Goal: Transaction & Acquisition: Purchase product/service

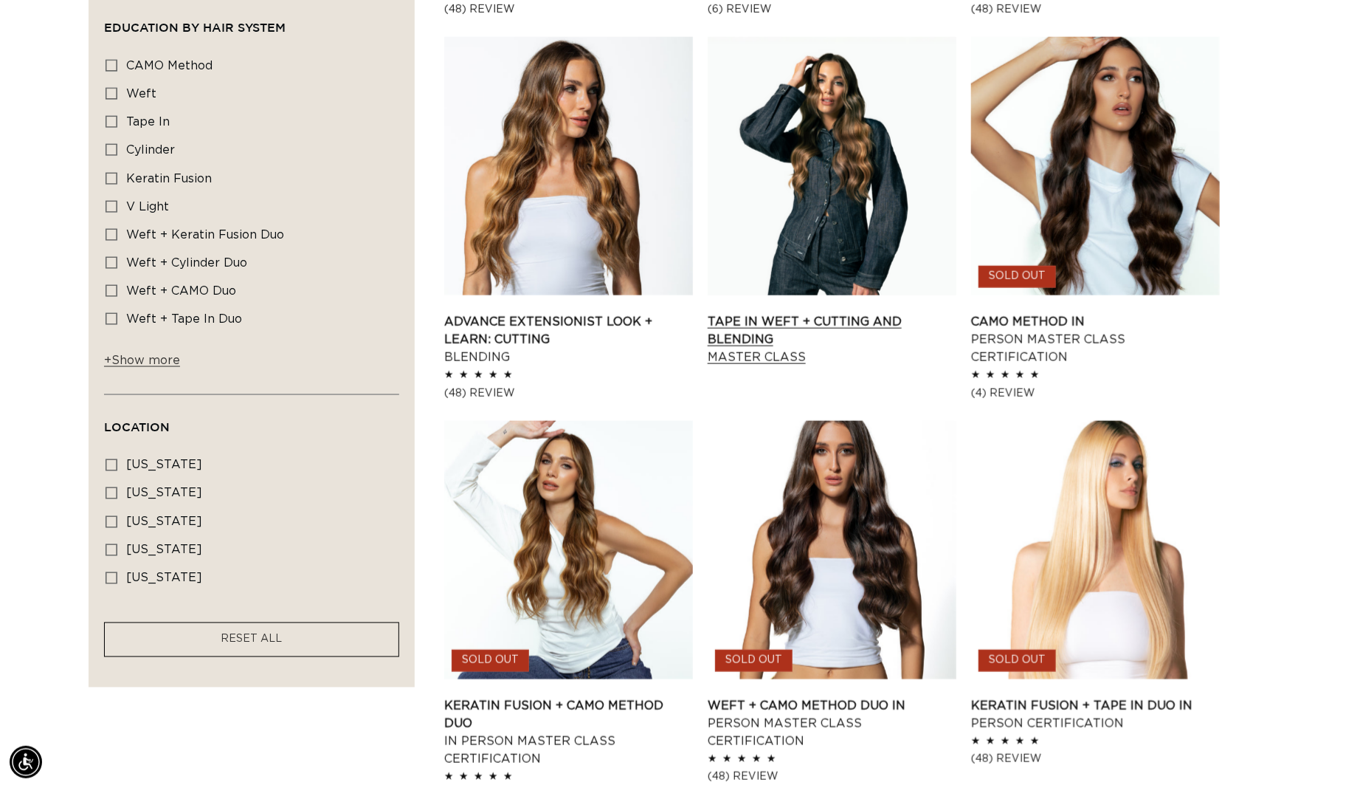
scroll to position [0, 1253]
click at [810, 313] on link "Tape In Weft + Cutting and Blending Master Class" at bounding box center [832, 339] width 249 height 53
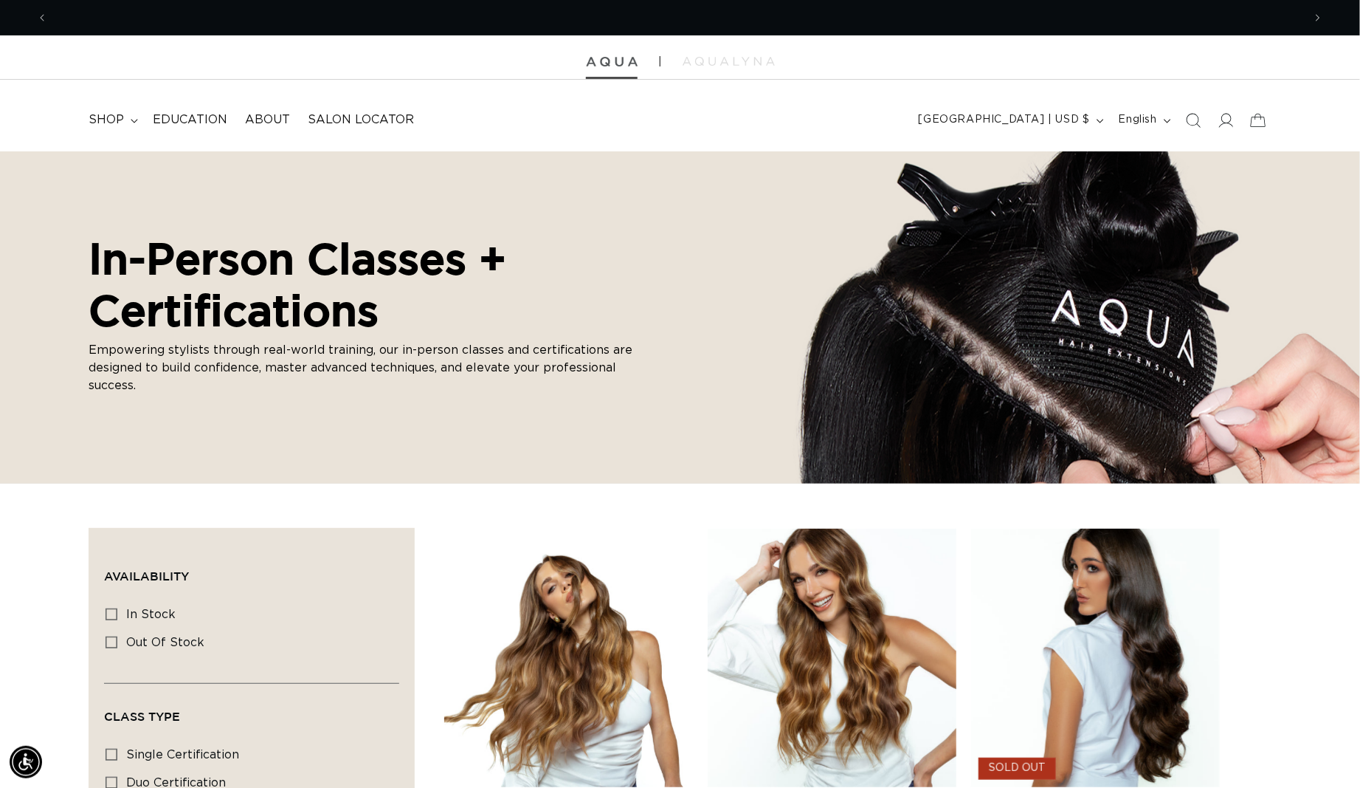
scroll to position [0, 0]
click at [607, 64] on img at bounding box center [612, 62] width 52 height 10
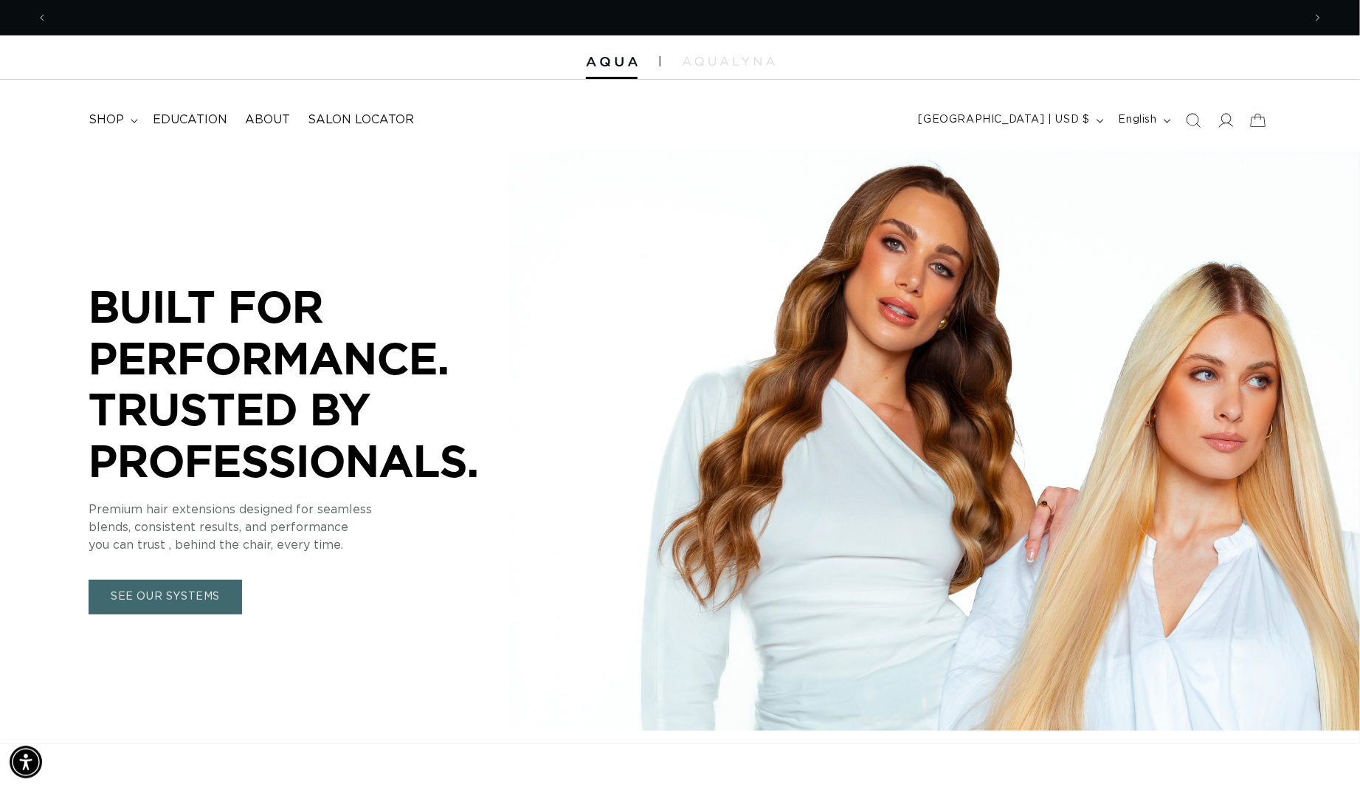
scroll to position [0, 1253]
click at [162, 614] on link "SEE OUR SYSTEMS" at bounding box center [166, 596] width 154 height 35
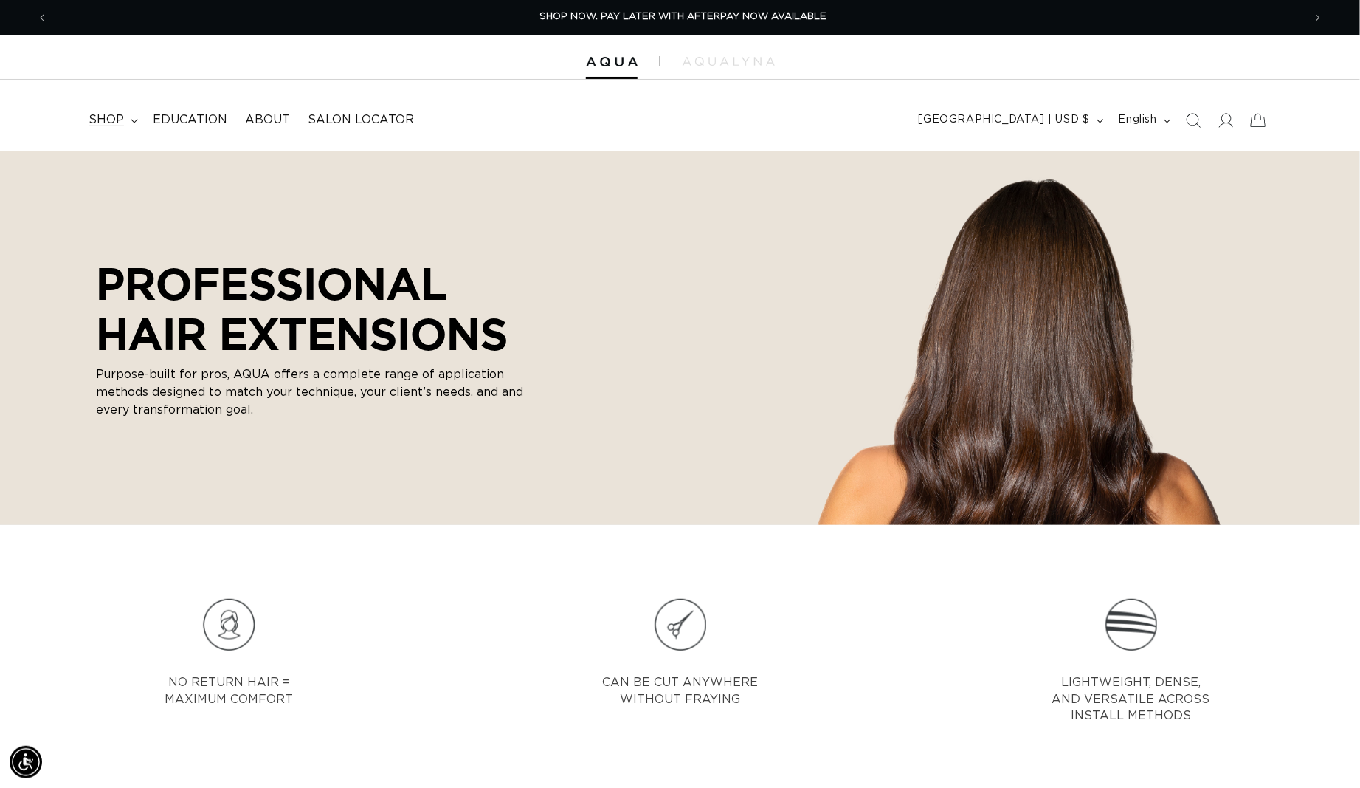
click at [104, 125] on span "shop" at bounding box center [106, 120] width 35 height 16
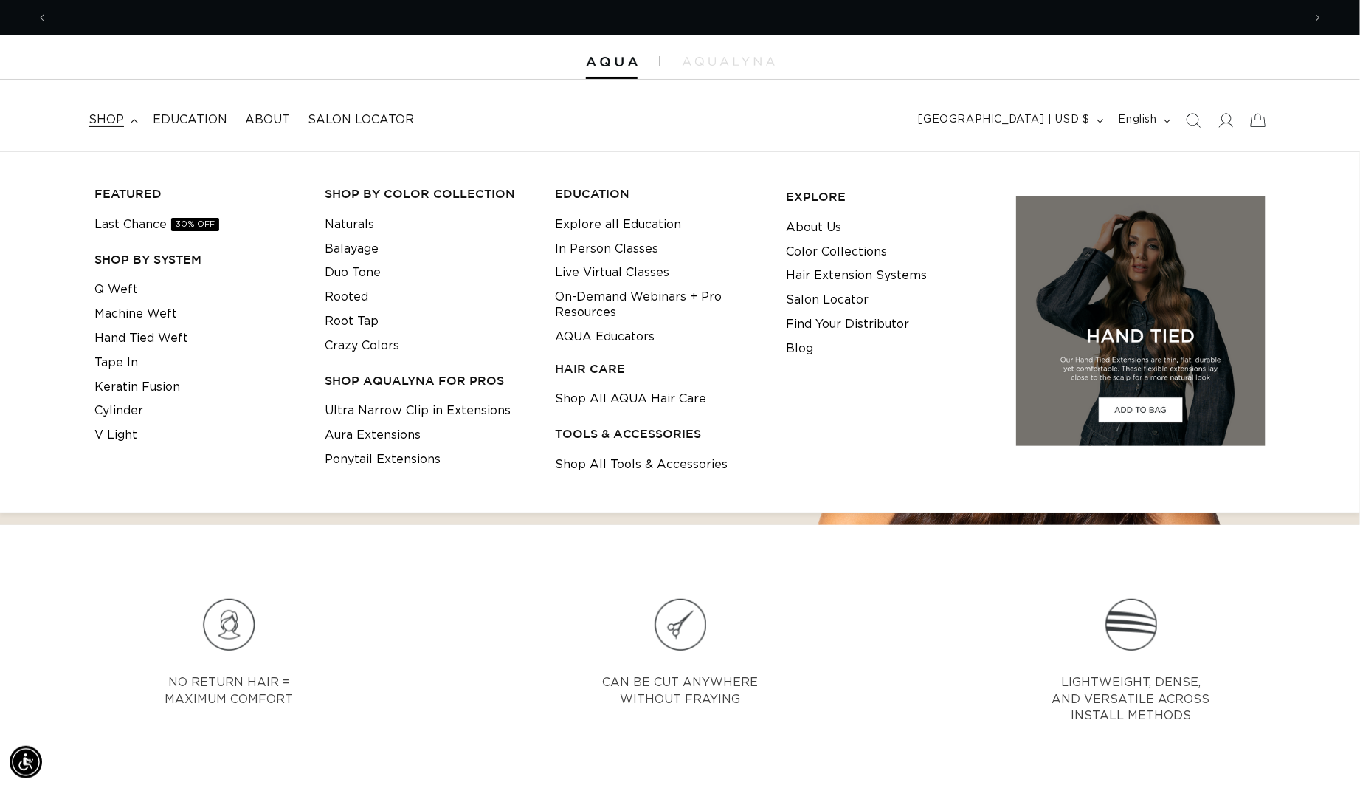
scroll to position [0, 2506]
click at [111, 292] on link "Q Weft" at bounding box center [116, 290] width 44 height 24
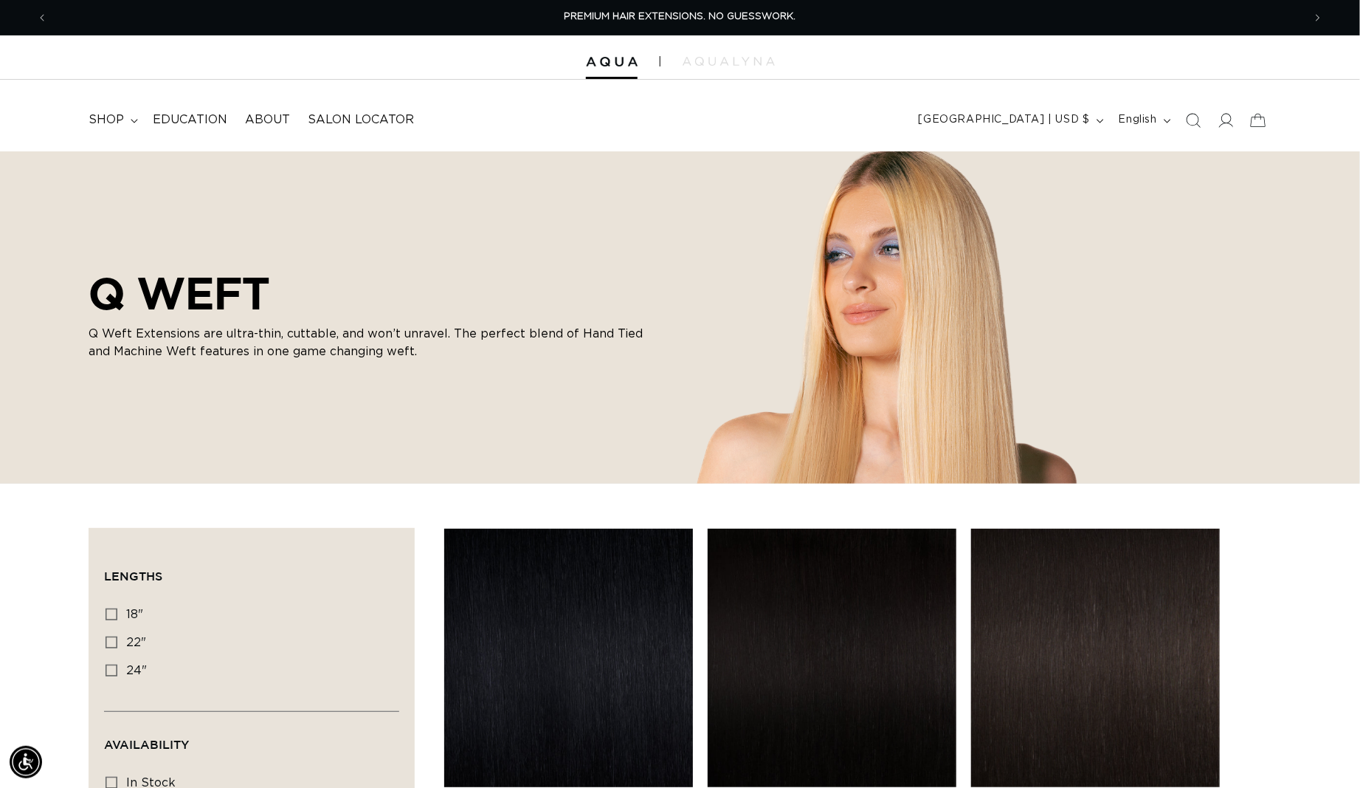
scroll to position [297, 0]
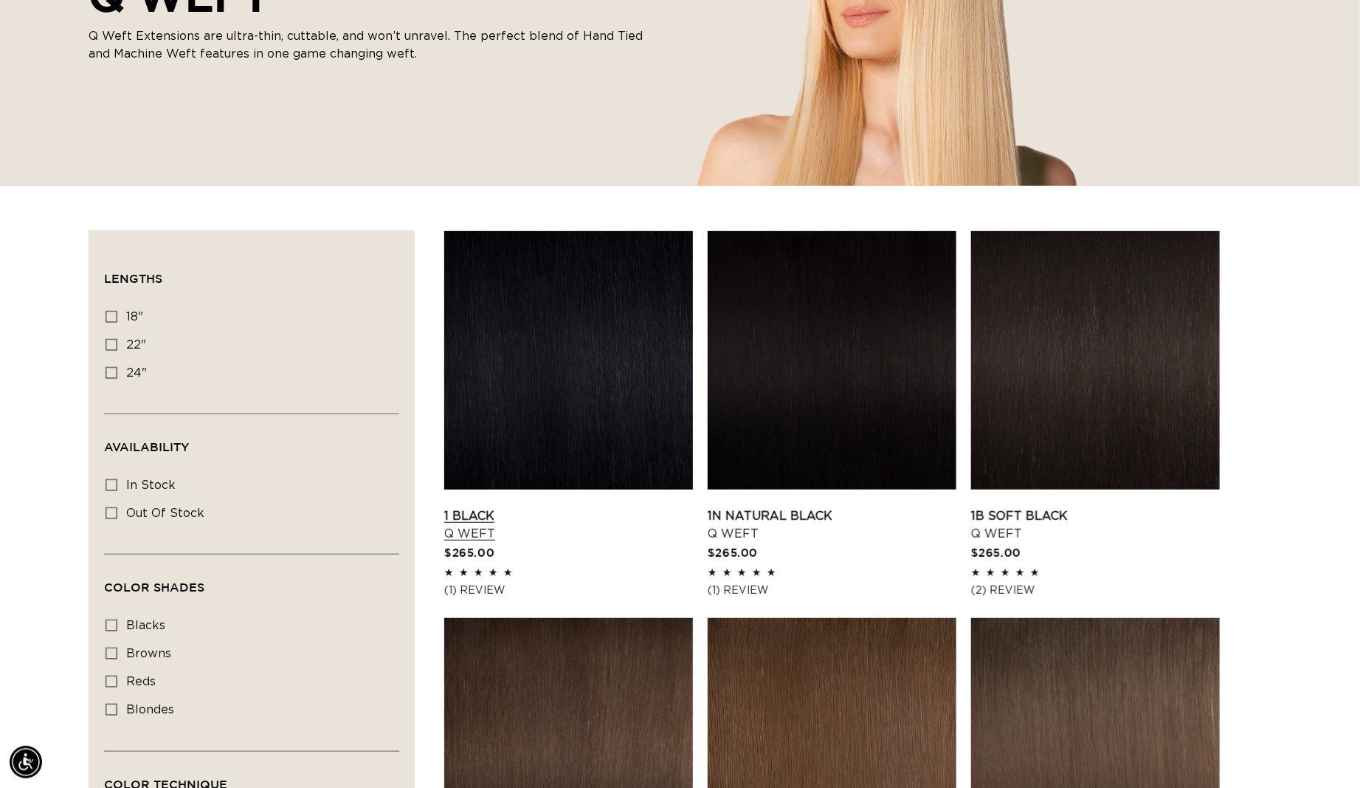
click at [617, 507] on link "1 Black Q Weft" at bounding box center [568, 524] width 249 height 35
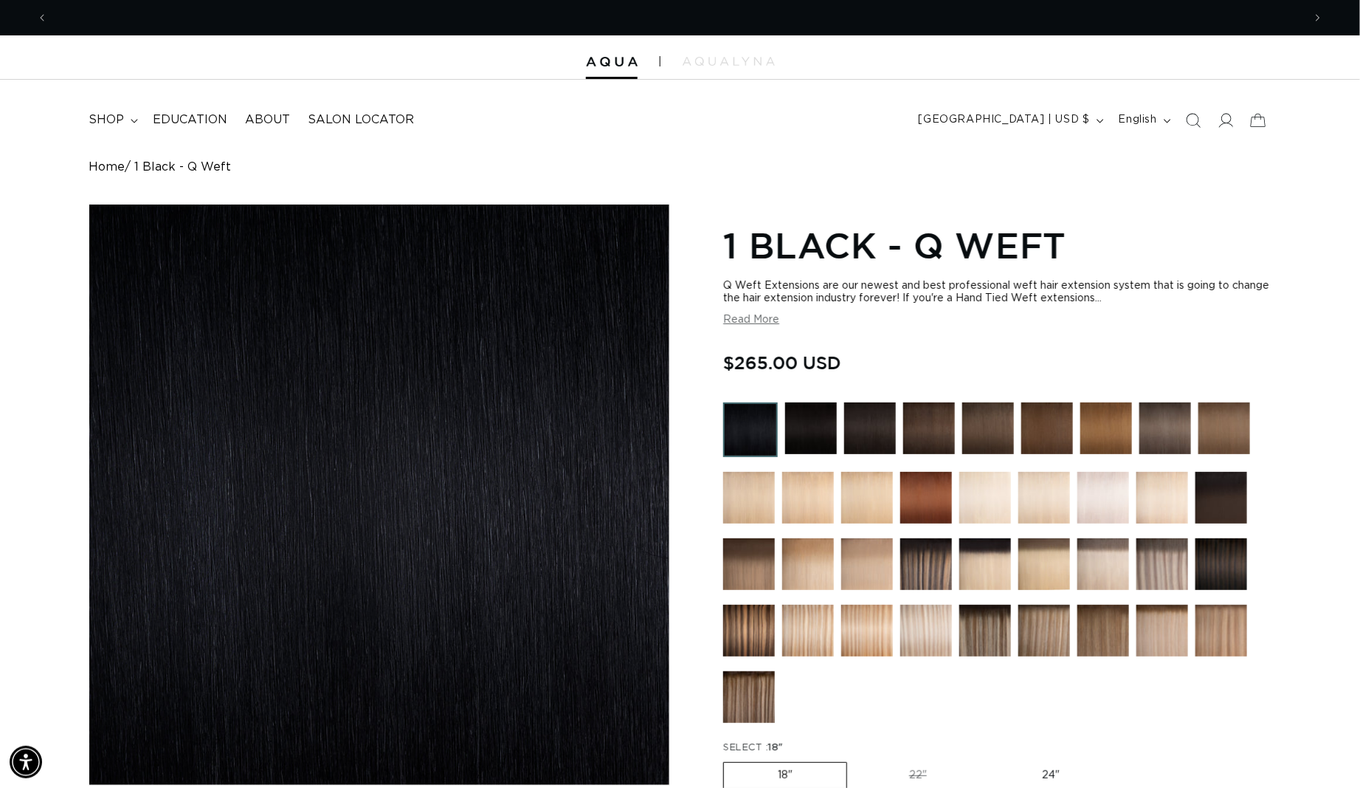
scroll to position [0, 2506]
click at [750, 332] on section "1 Black - Q Weft Q Weft Extensions are our newest and best professional weft ha…" at bounding box center [997, 639] width 548 height 843
click at [746, 326] on button "Read More" at bounding box center [751, 320] width 56 height 13
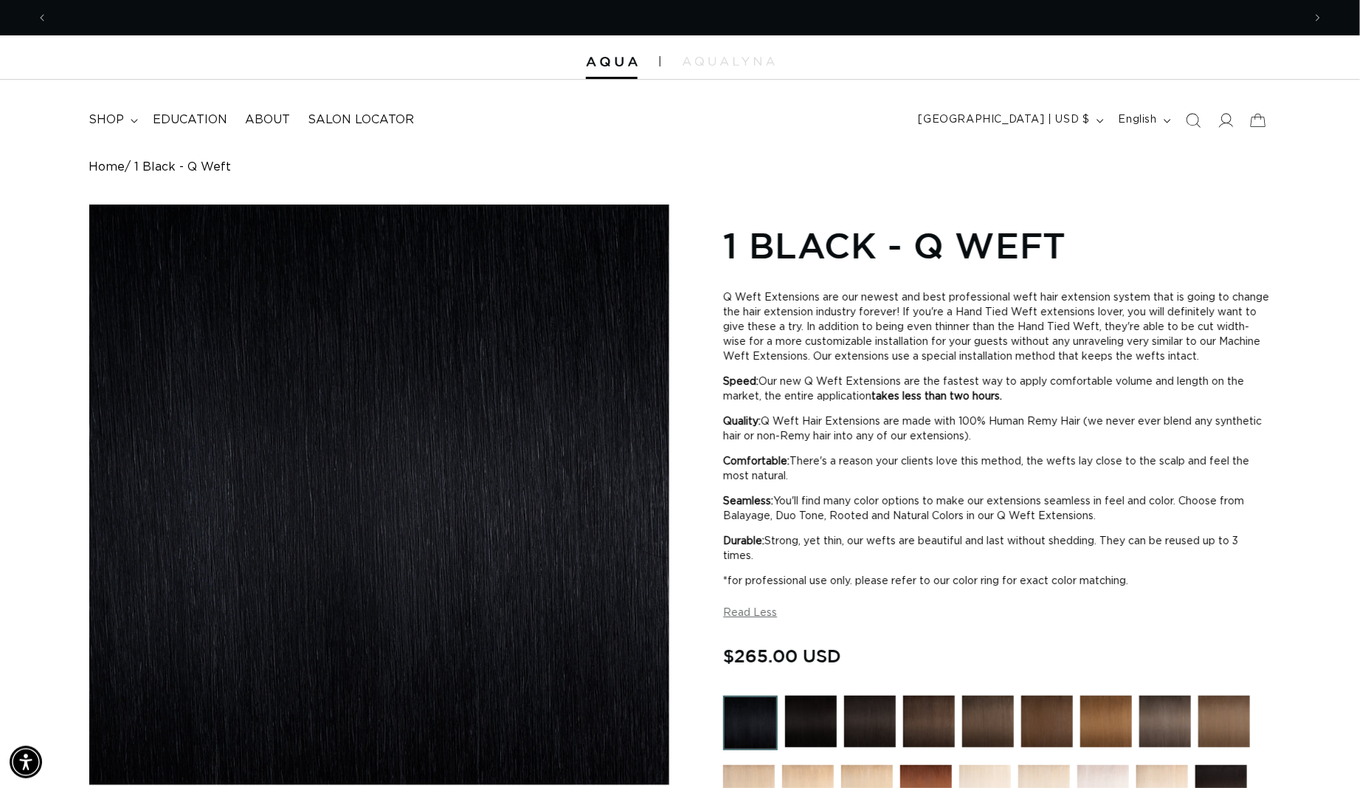
scroll to position [0, 1253]
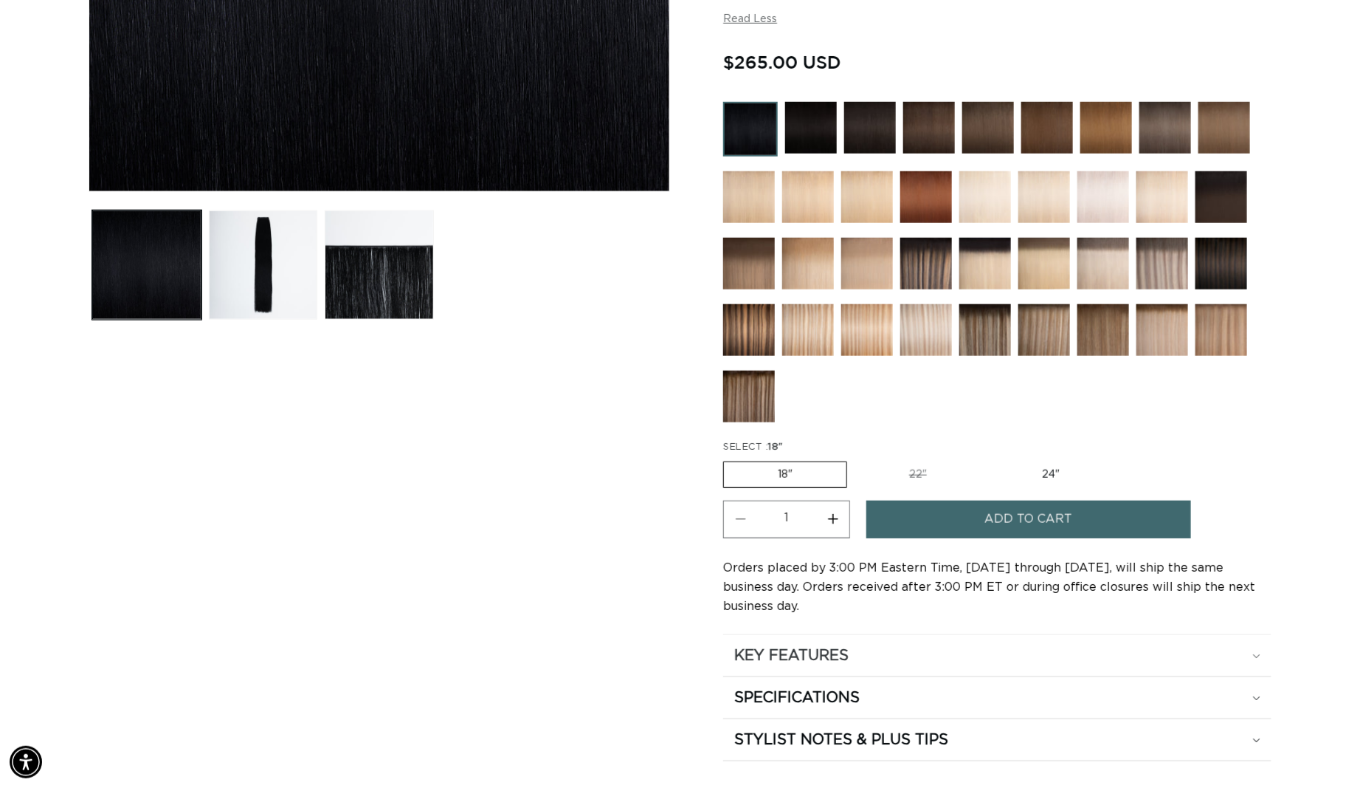
click at [791, 656] on summary "KEY FEATURES" at bounding box center [997, 655] width 548 height 41
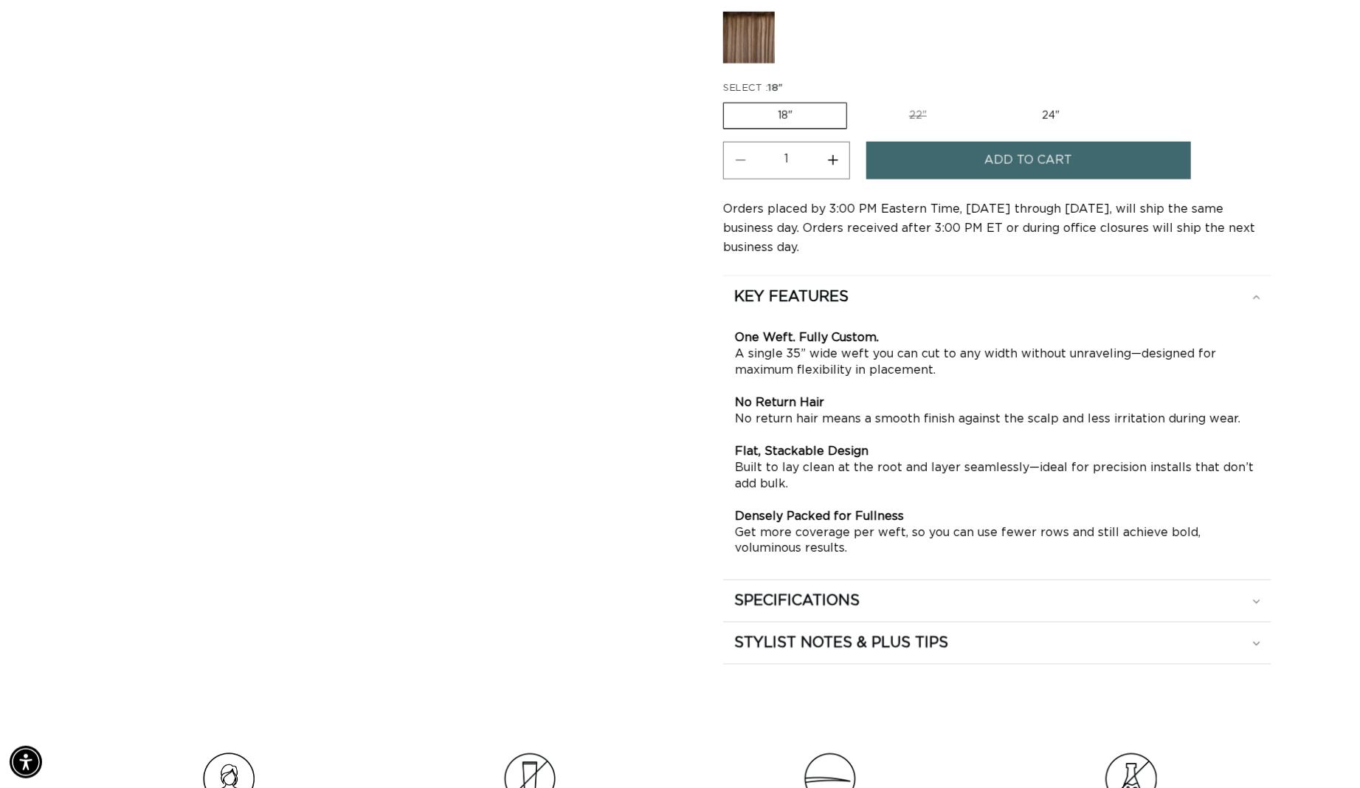
scroll to position [0, 2506]
click at [943, 602] on div "SPECIFICATIONS" at bounding box center [997, 600] width 526 height 19
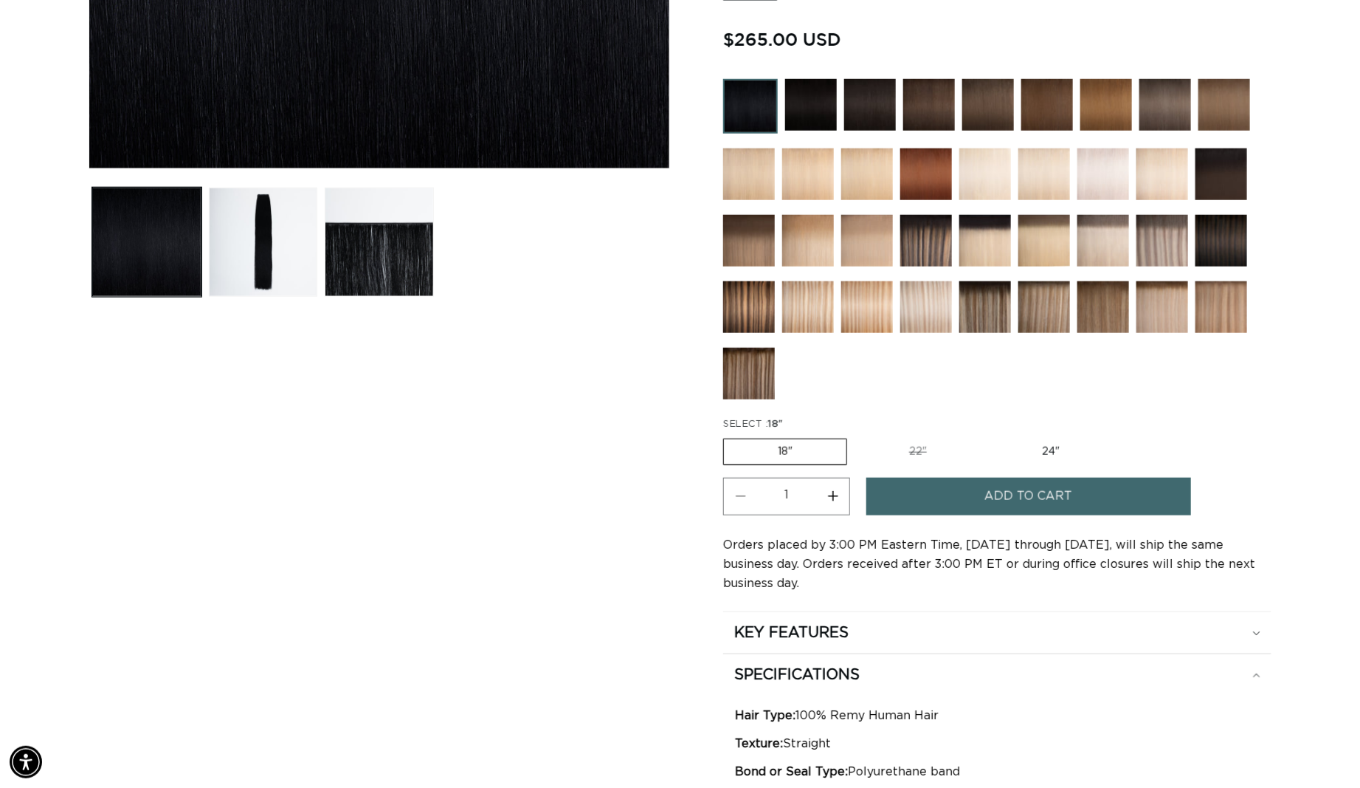
scroll to position [0, 1253]
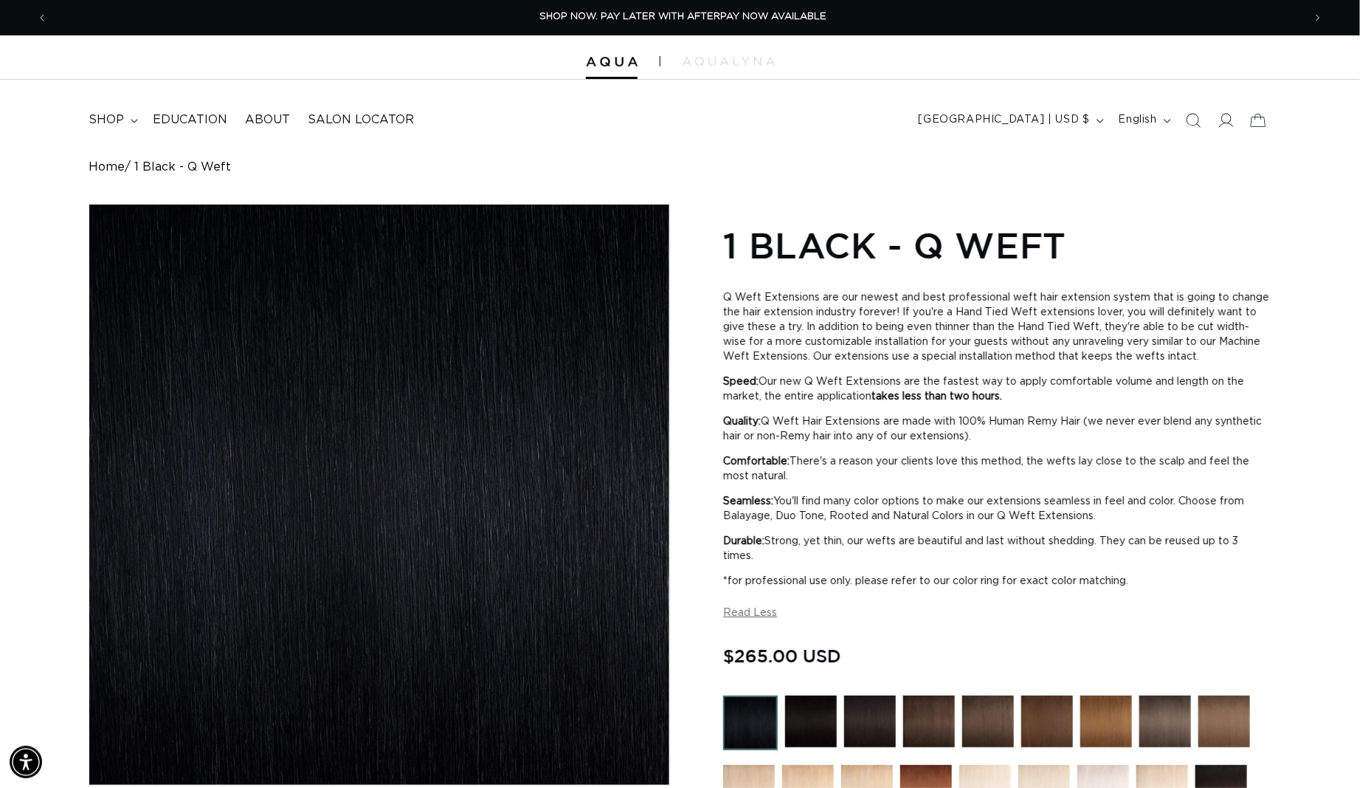
click at [606, 67] on div at bounding box center [680, 57] width 1360 height 44
click at [607, 69] on div at bounding box center [680, 57] width 1360 height 44
click at [607, 58] on img at bounding box center [612, 62] width 52 height 10
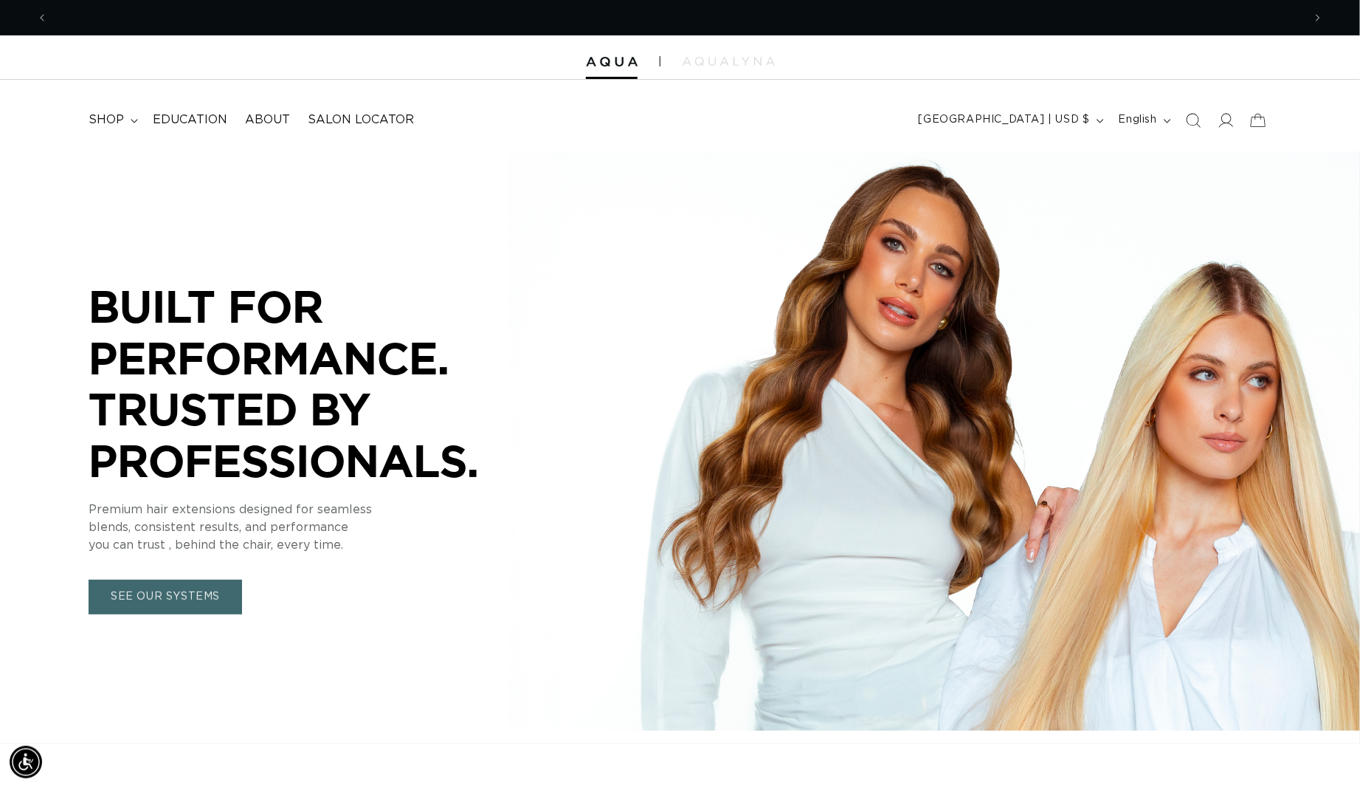
scroll to position [0, 1253]
click at [106, 120] on span "shop" at bounding box center [106, 120] width 35 height 16
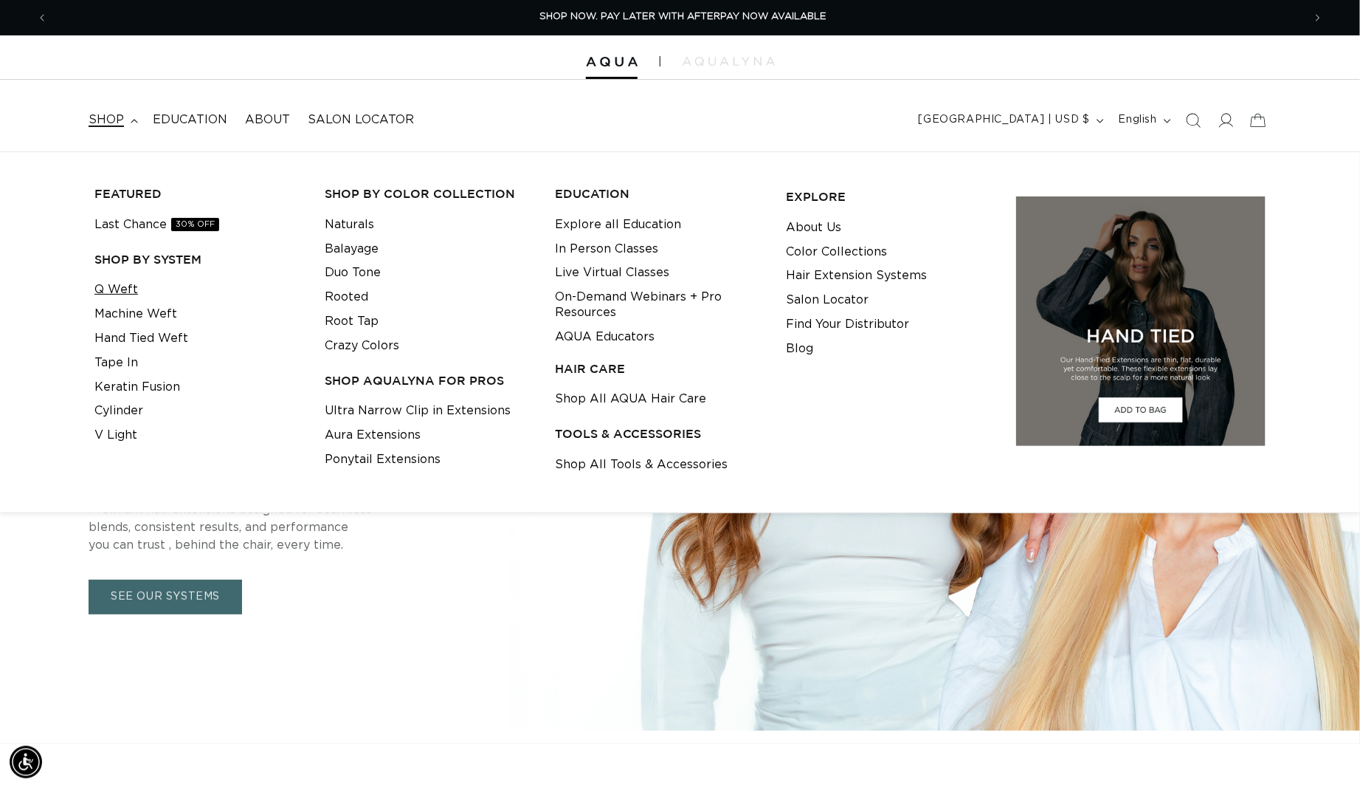
click at [117, 288] on link "Q Weft" at bounding box center [116, 290] width 44 height 24
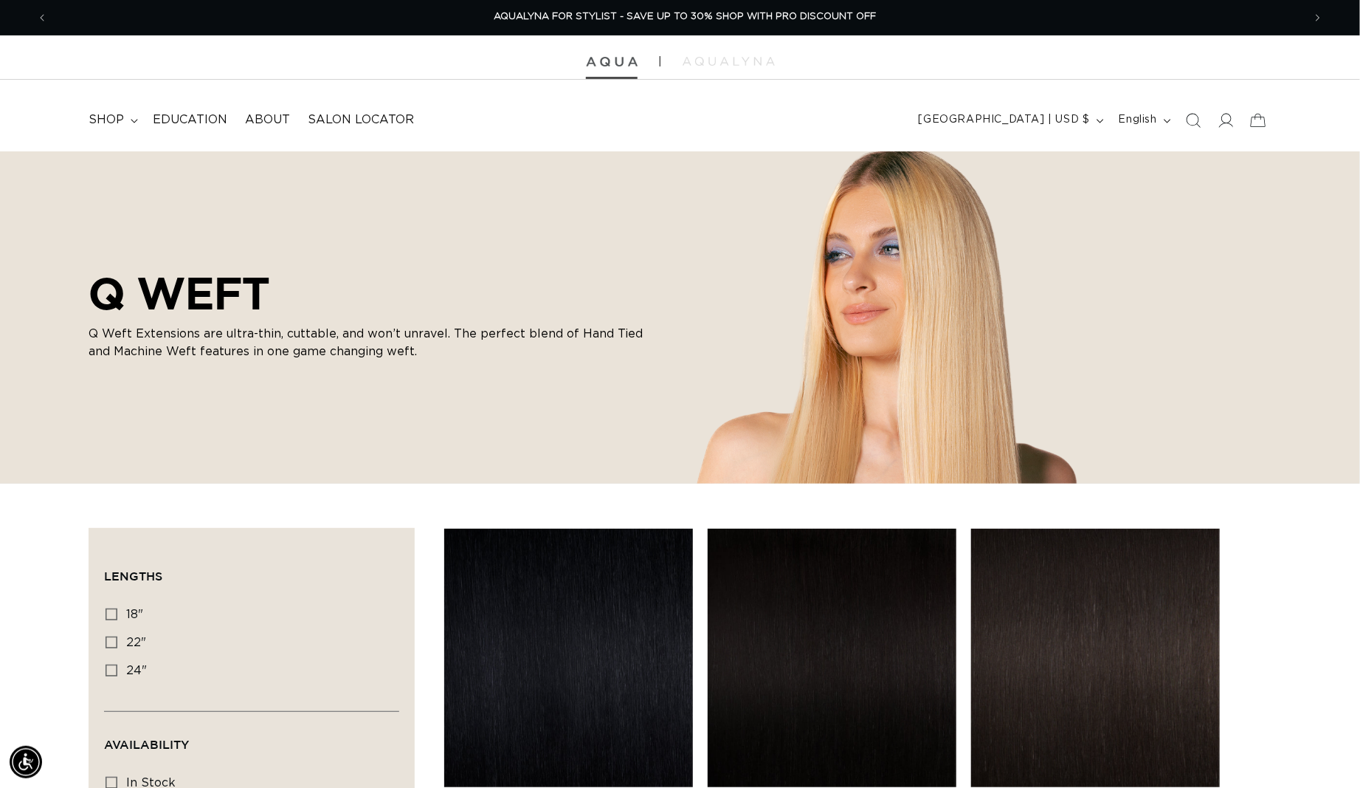
click at [606, 64] on img at bounding box center [612, 62] width 52 height 10
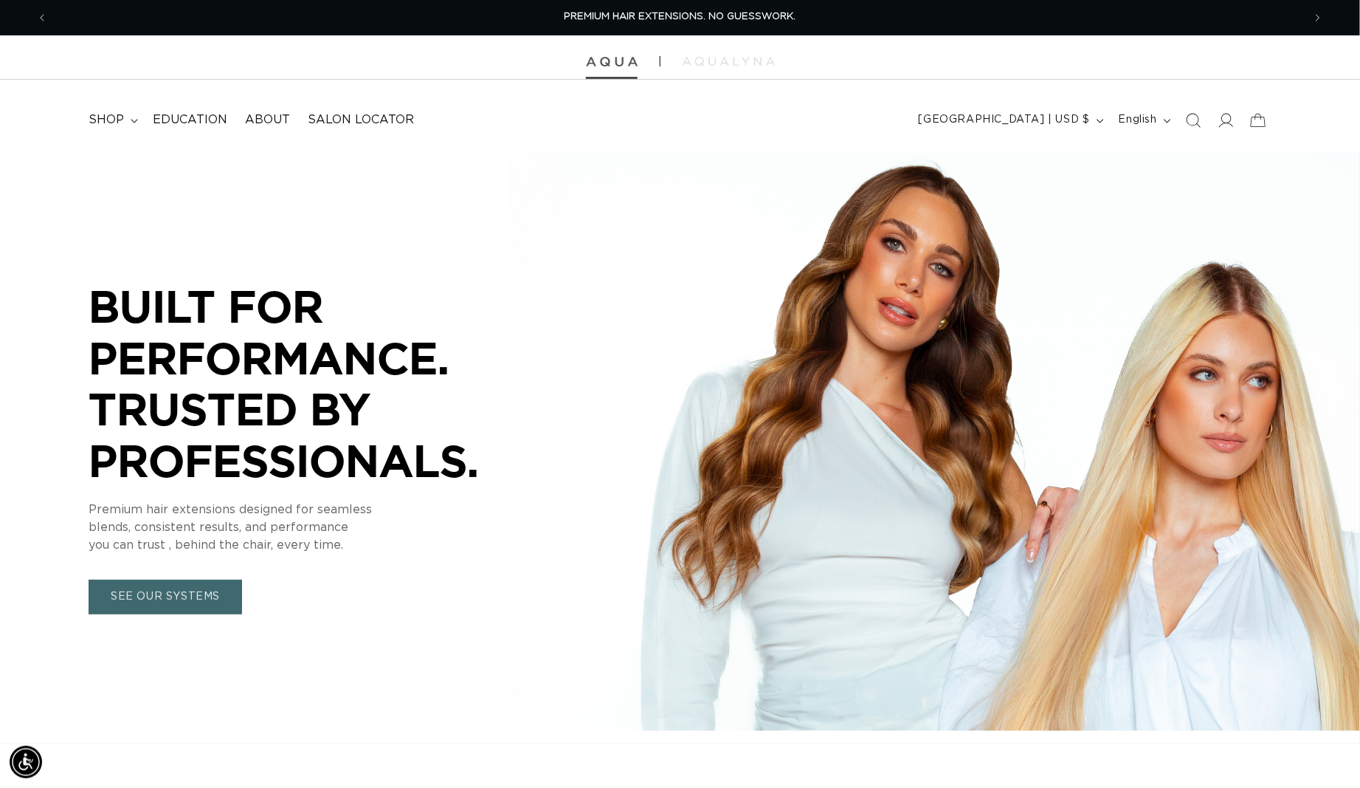
click at [602, 61] on img at bounding box center [612, 62] width 52 height 10
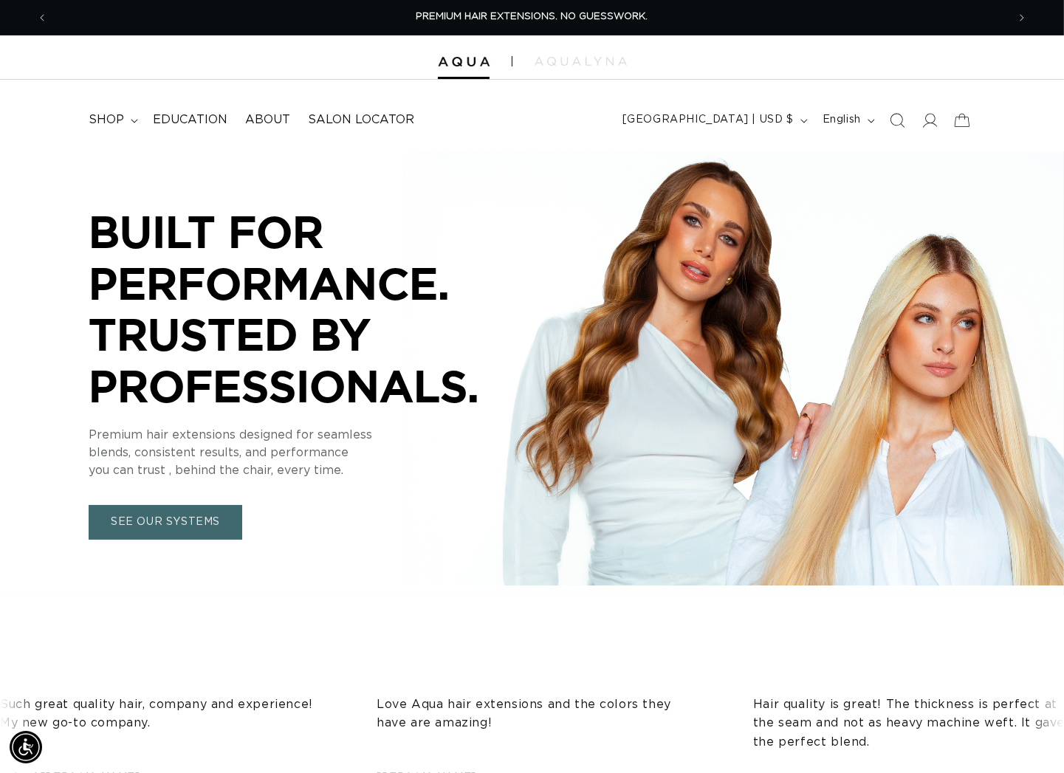
scroll to position [0, 1912]
